Goal: Task Accomplishment & Management: Manage account settings

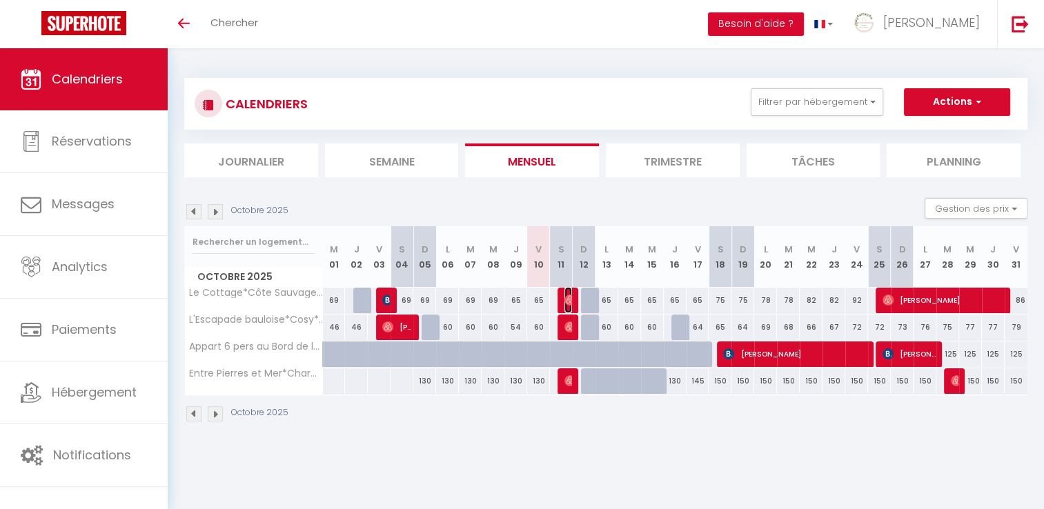
click at [569, 303] on img at bounding box center [569, 300] width 11 height 11
select select "OK"
select select "0"
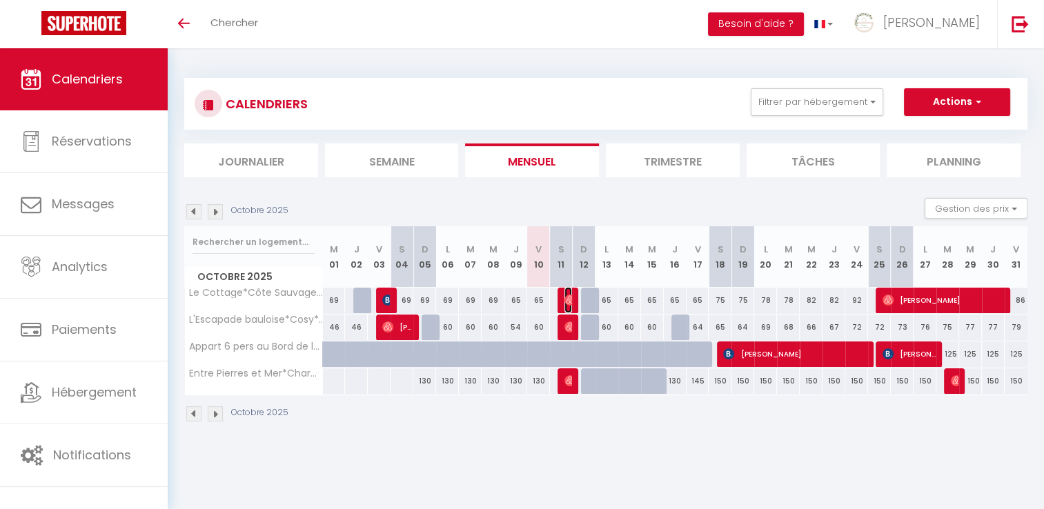
select select "1"
select select
select select "43983"
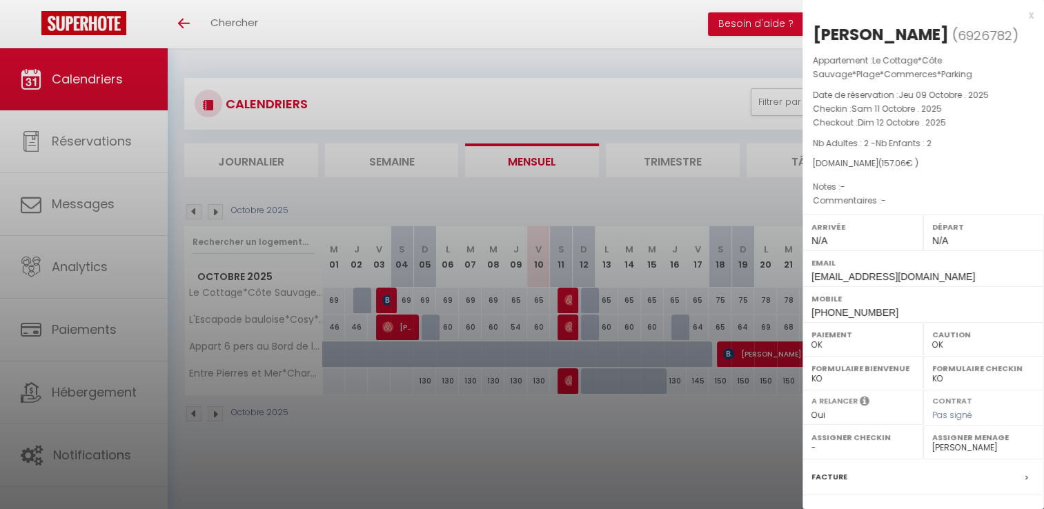
click at [1016, 16] on div "x" at bounding box center [917, 15] width 231 height 17
